Goal: Task Accomplishment & Management: Manage account settings

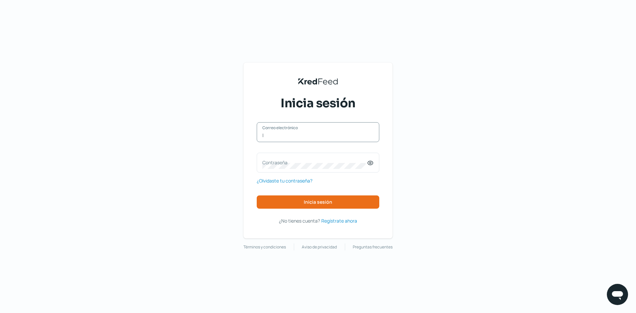
type input "[PERSON_NAME][EMAIL_ADDRESS][DOMAIN_NAME]"
click at [314, 159] on label "Contraseña" at bounding box center [314, 162] width 105 height 6
click at [370, 164] on icon at bounding box center [370, 163] width 7 height 7
click at [301, 162] on label "Contraseña" at bounding box center [314, 162] width 105 height 6
click at [310, 202] on span "Inicia sesión" at bounding box center [318, 202] width 28 height 5
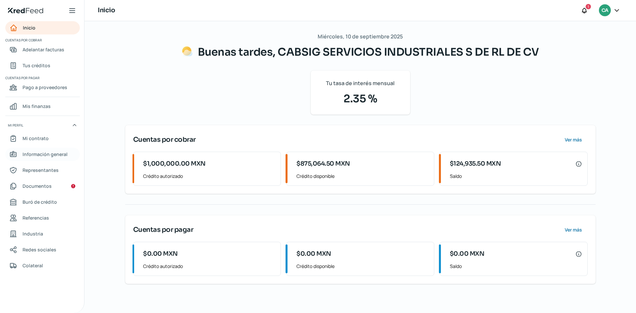
click at [39, 154] on span "Información general" at bounding box center [45, 154] width 45 height 8
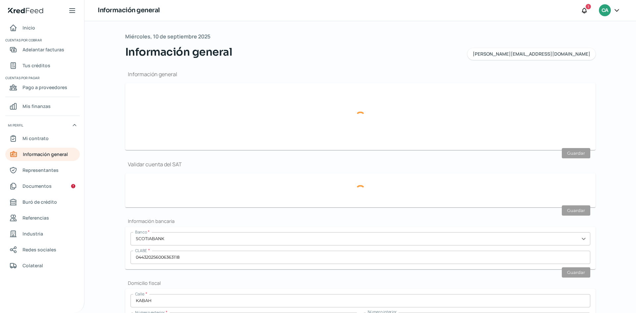
type input "[PERSON_NAME][EMAIL_ADDRESS][DOMAIN_NAME]"
type input "Personas morales del régimen general"
type input "CABSIG SERVICIOS INDUSTRIALES S DE RL DE CV"
type input "33 - 2635 - 9211"
type input "33 - 1031 - 5589"
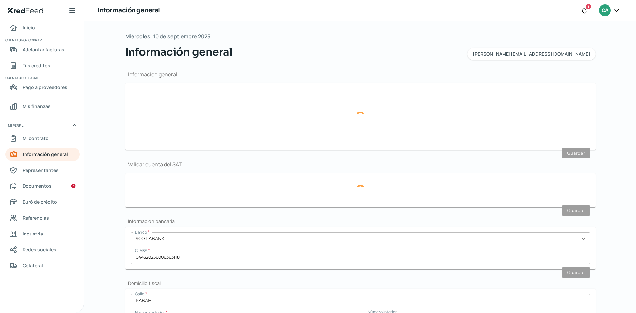
type input "CSI1908194B3"
type input "KABAH"
type input "1592"
type input "101"
type input "45050"
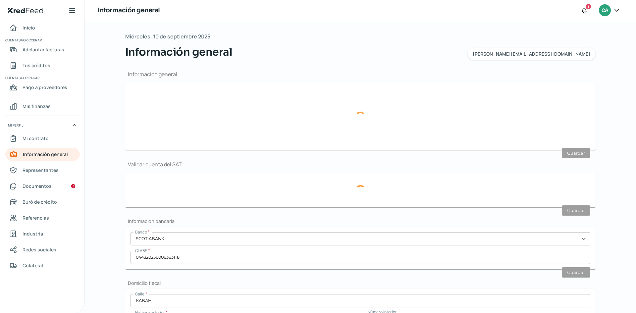
type input "JARDINES DEL SOL"
type input "ZAPOPAN"
type input "[GEOGRAPHIC_DATA]"
type input "[PERSON_NAME] [DATE] comprobante de domicilio Noviembre.pdf"
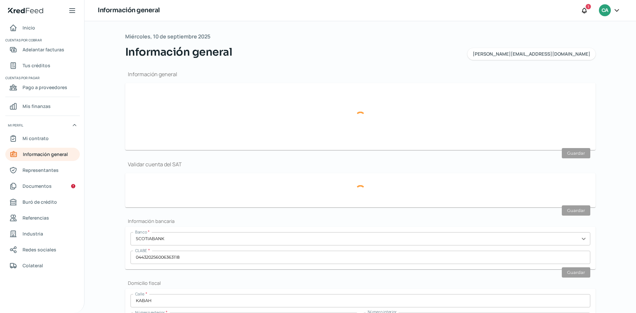
type input "5"
type input "0"
type input "Rentada"
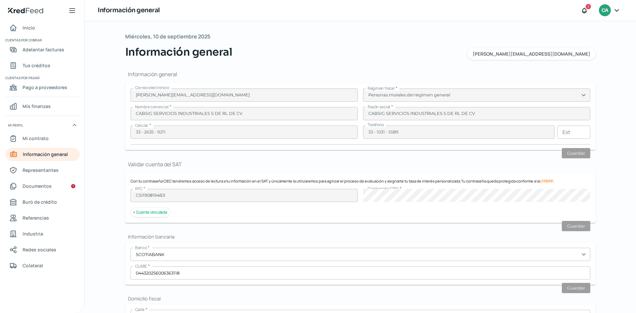
click at [617, 10] on icon at bounding box center [616, 10] width 4 height 2
drag, startPoint x: 570, startPoint y: 92, endPoint x: 564, endPoint y: 104, distance: 13.0
click at [568, 98] on div "CA CABSIG SERVICIOS INDUSTRIALES S DE RL DE CV [PERSON_NAME][EMAIL_ADDRESS][DOM…" at bounding box center [572, 61] width 99 height 82
click at [599, 88] on div "Cerrar sesión" at bounding box center [572, 89] width 89 height 13
